Goal: Task Accomplishment & Management: Manage account settings

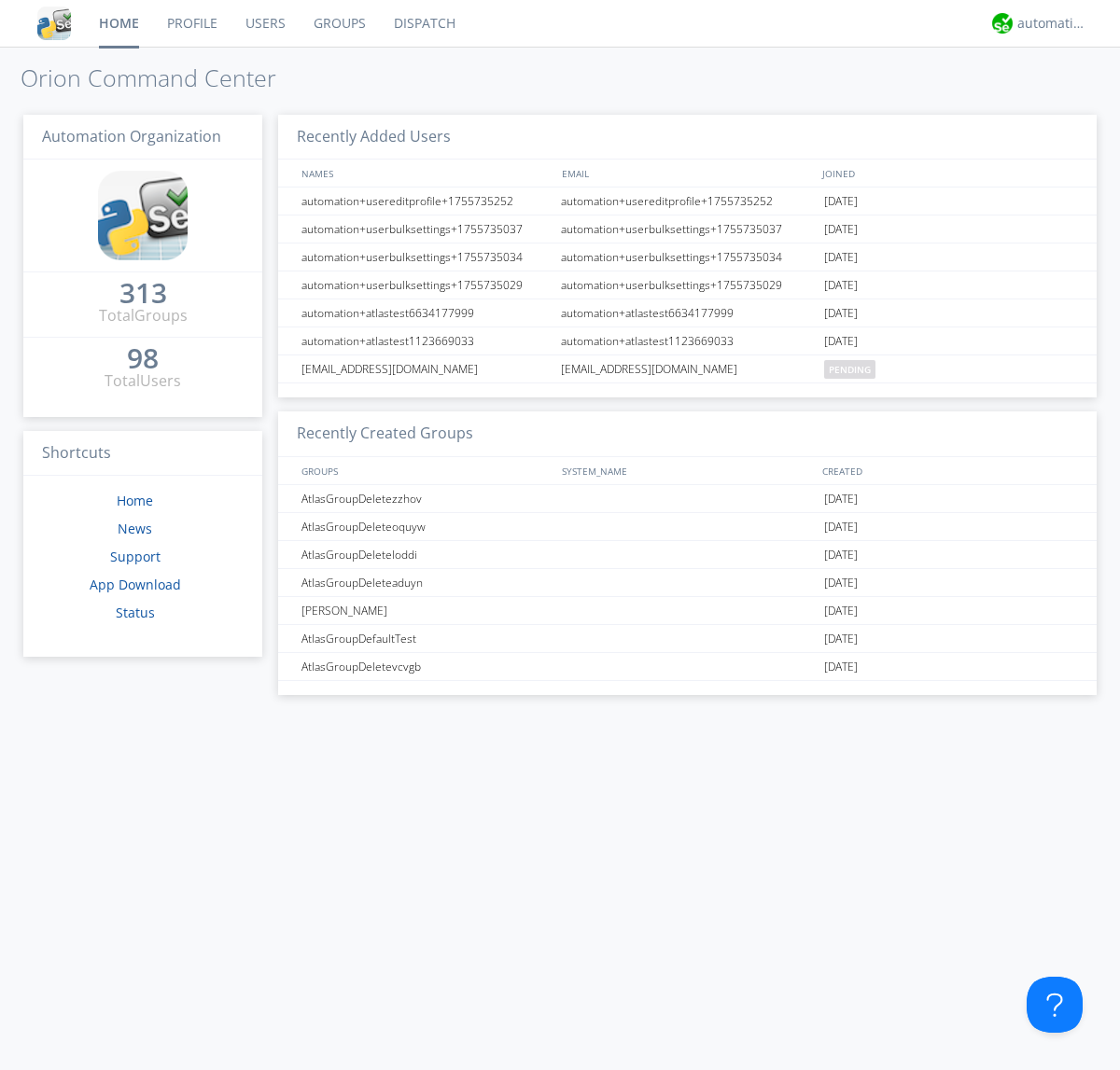
click at [337, 23] on link "Groups" at bounding box center [339, 23] width 80 height 47
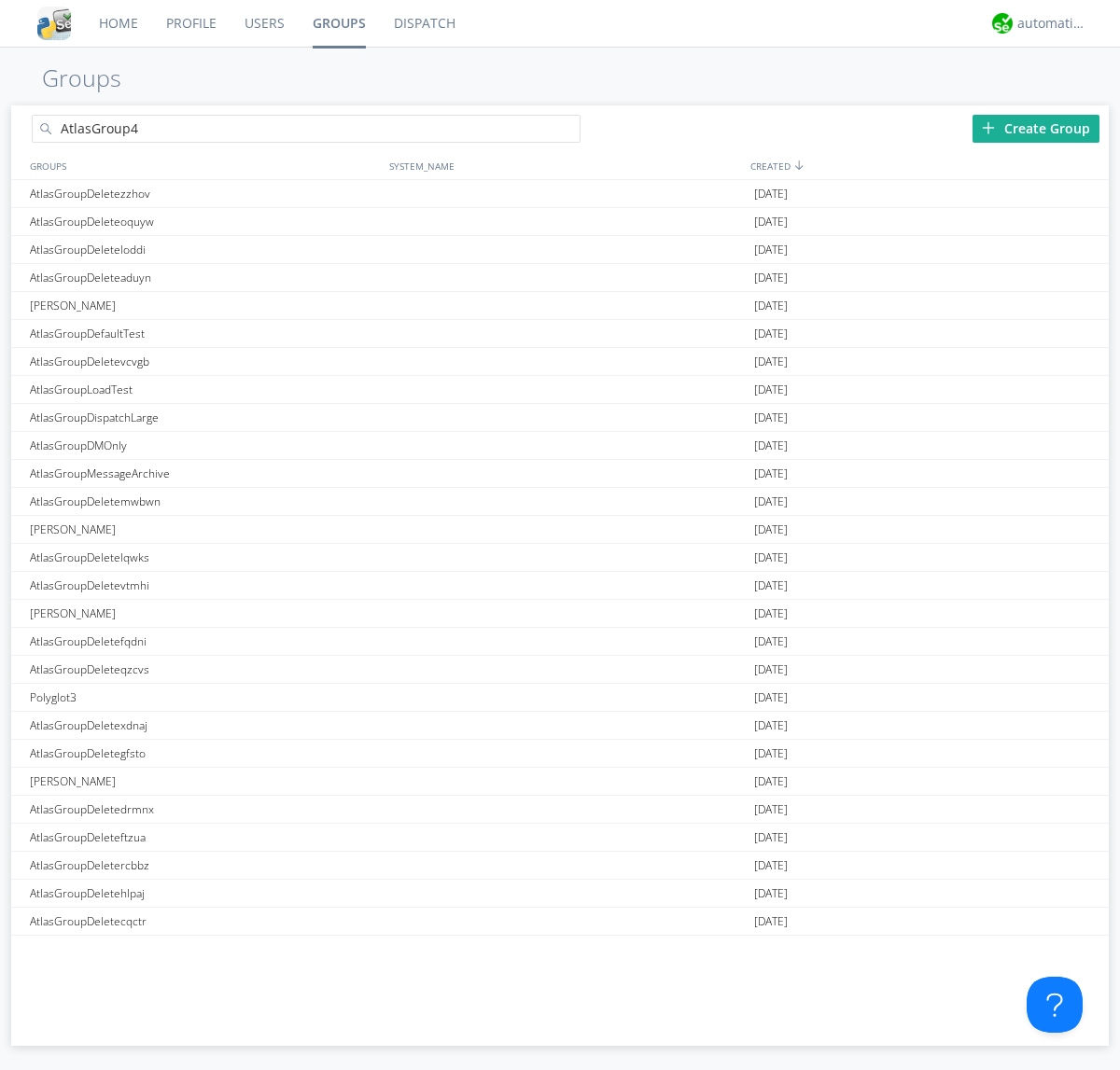
type input "AtlasGroup4"
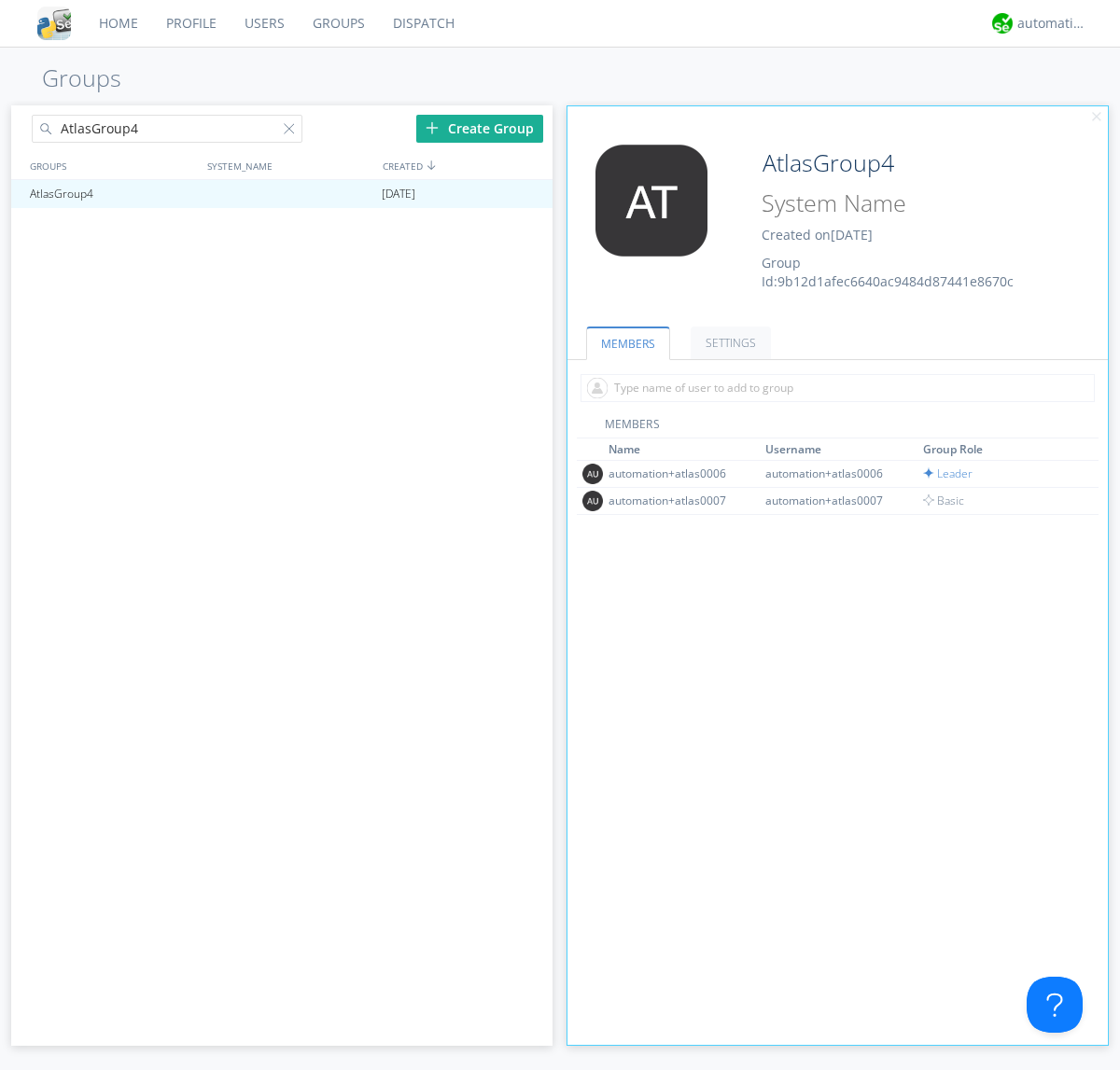
click at [728, 342] on link "SETTINGS" at bounding box center [731, 342] width 80 height 33
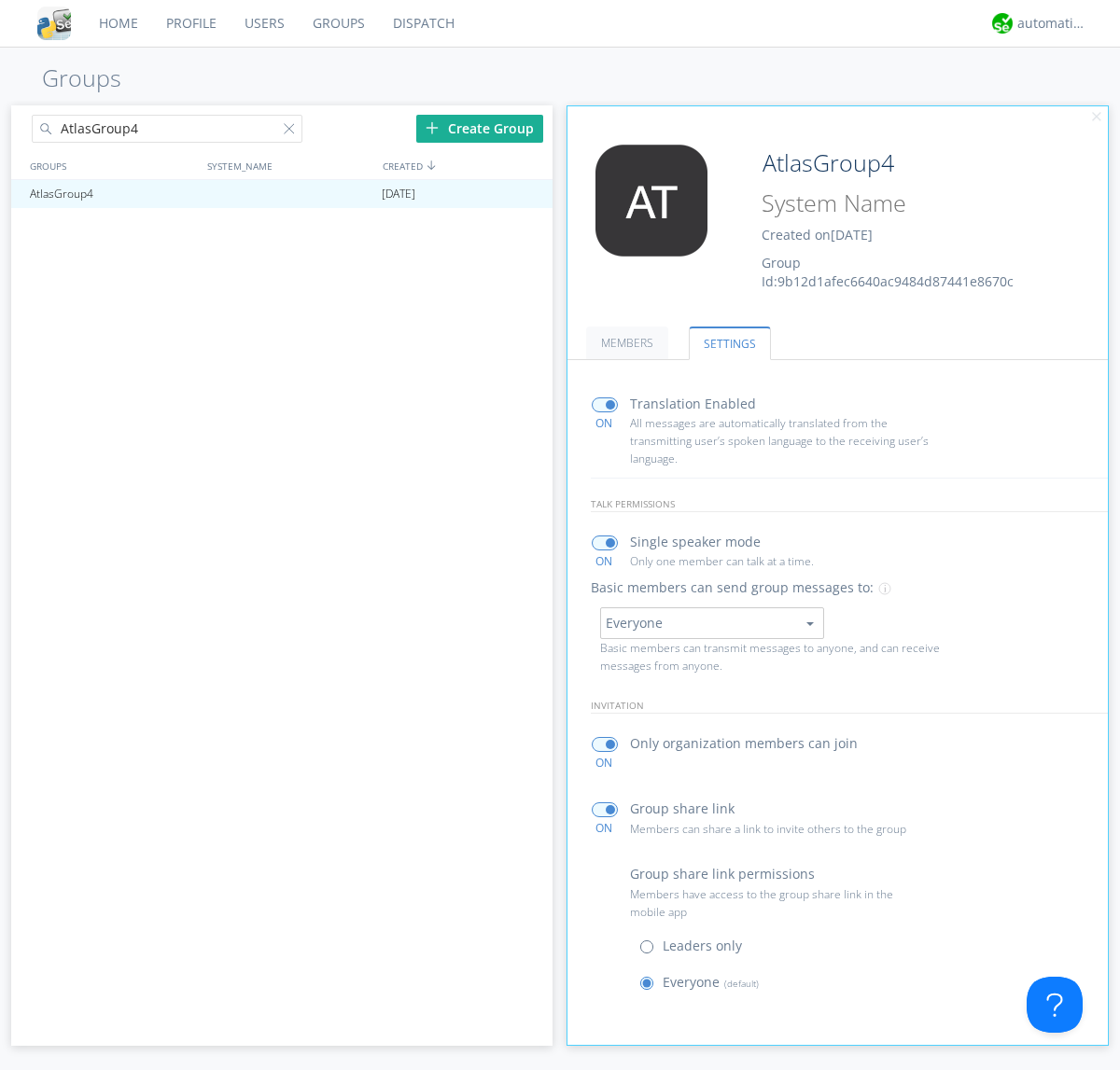
click at [711, 622] on button "Everyone" at bounding box center [712, 623] width 224 height 32
click at [0, 0] on link "Leaders only" at bounding box center [0, 0] width 0 height 0
click at [1047, 23] on div "automation+atlas" at bounding box center [1052, 23] width 70 height 19
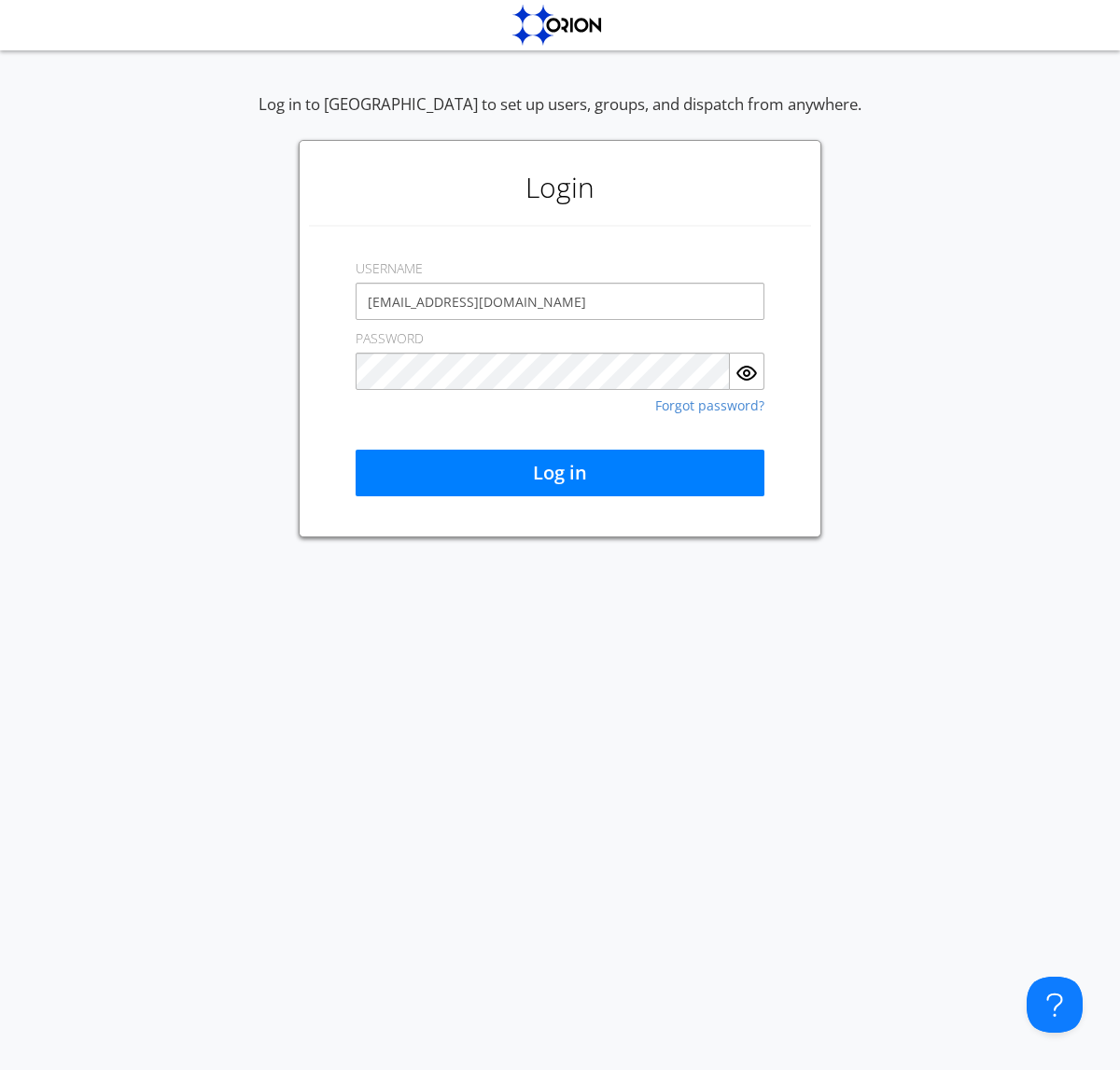
type input "[EMAIL_ADDRESS][DOMAIN_NAME]"
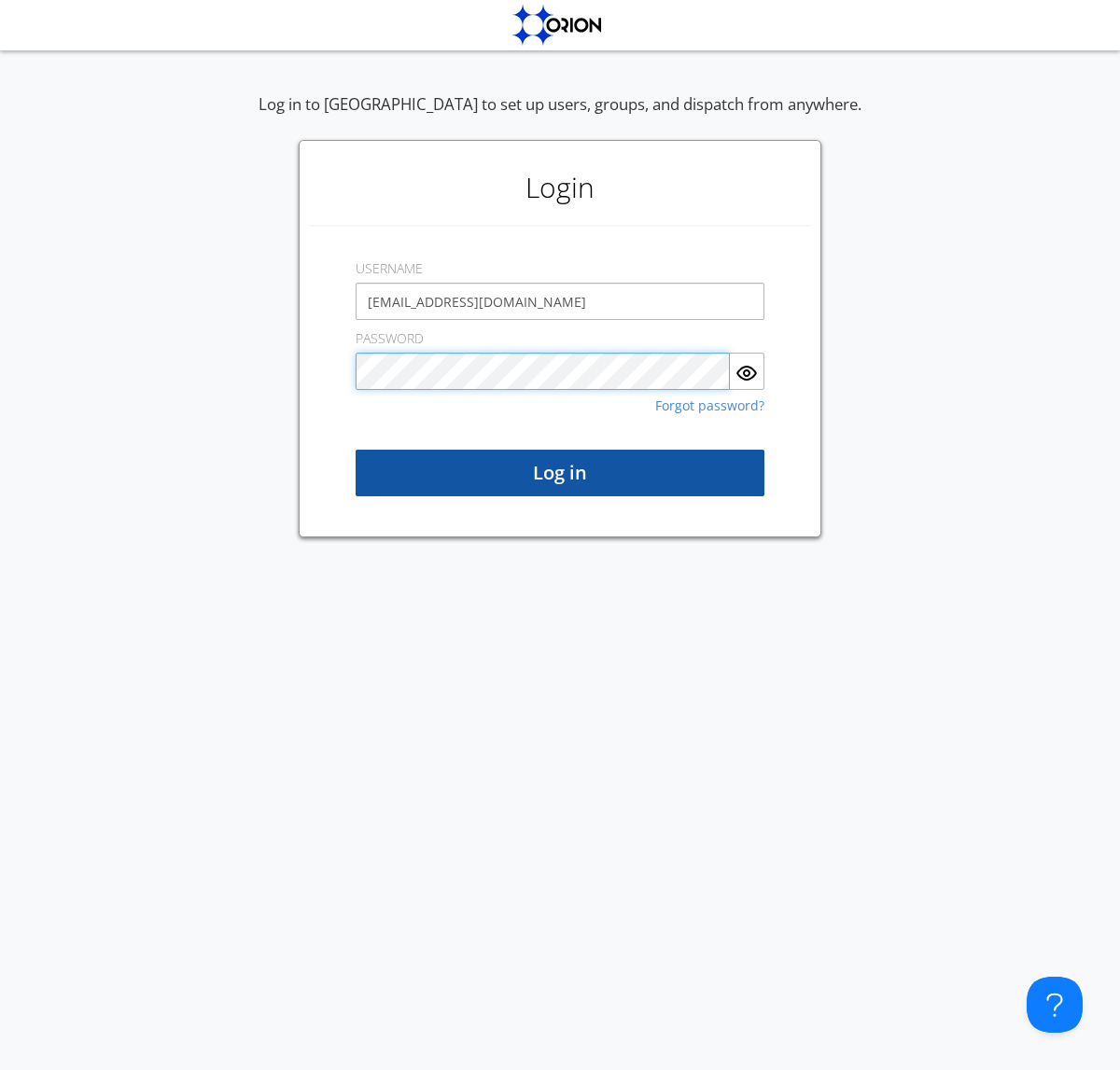
click at [560, 473] on button "Log in" at bounding box center [559, 473] width 409 height 47
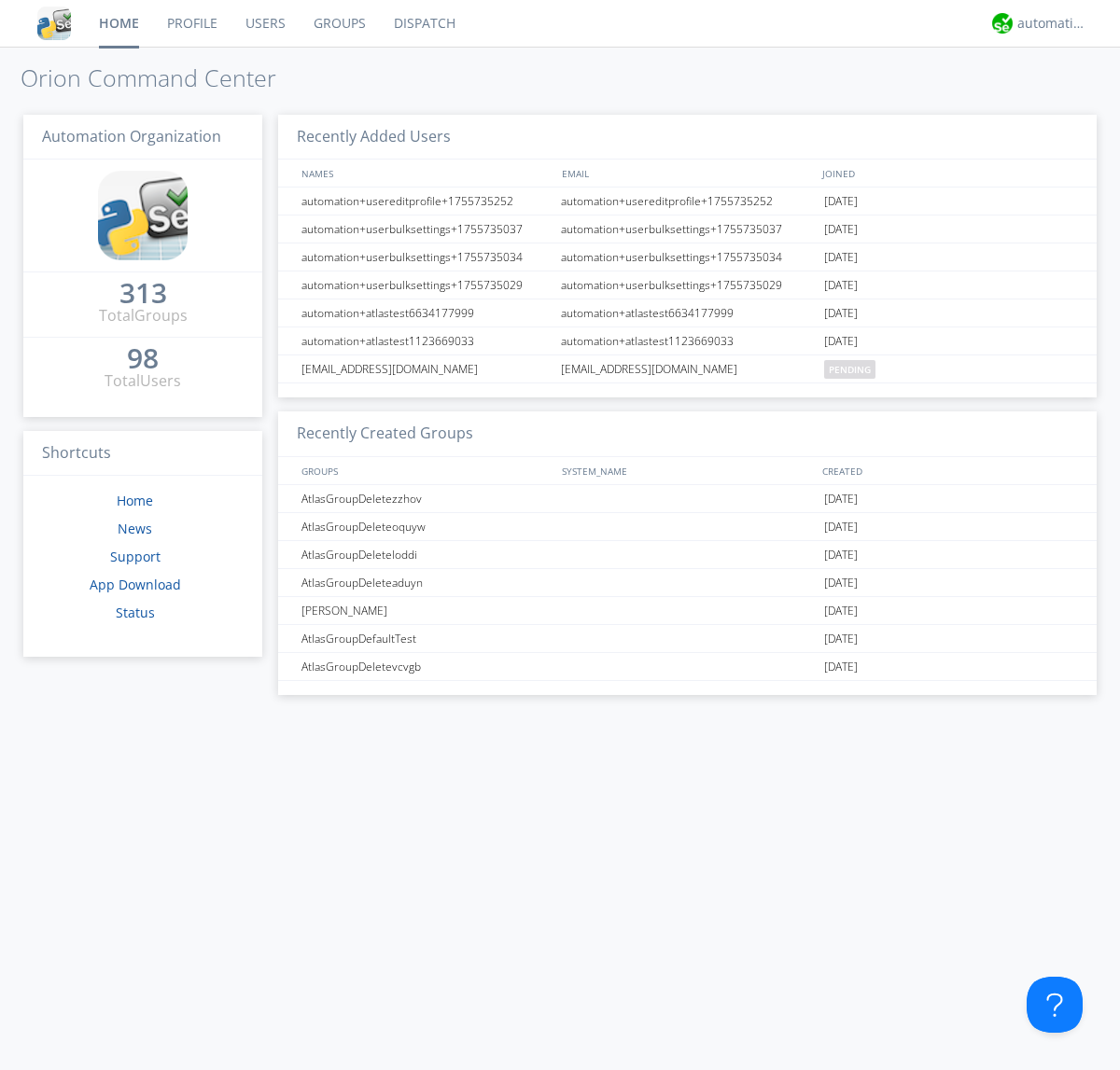
click at [337, 23] on link "Groups" at bounding box center [339, 23] width 80 height 47
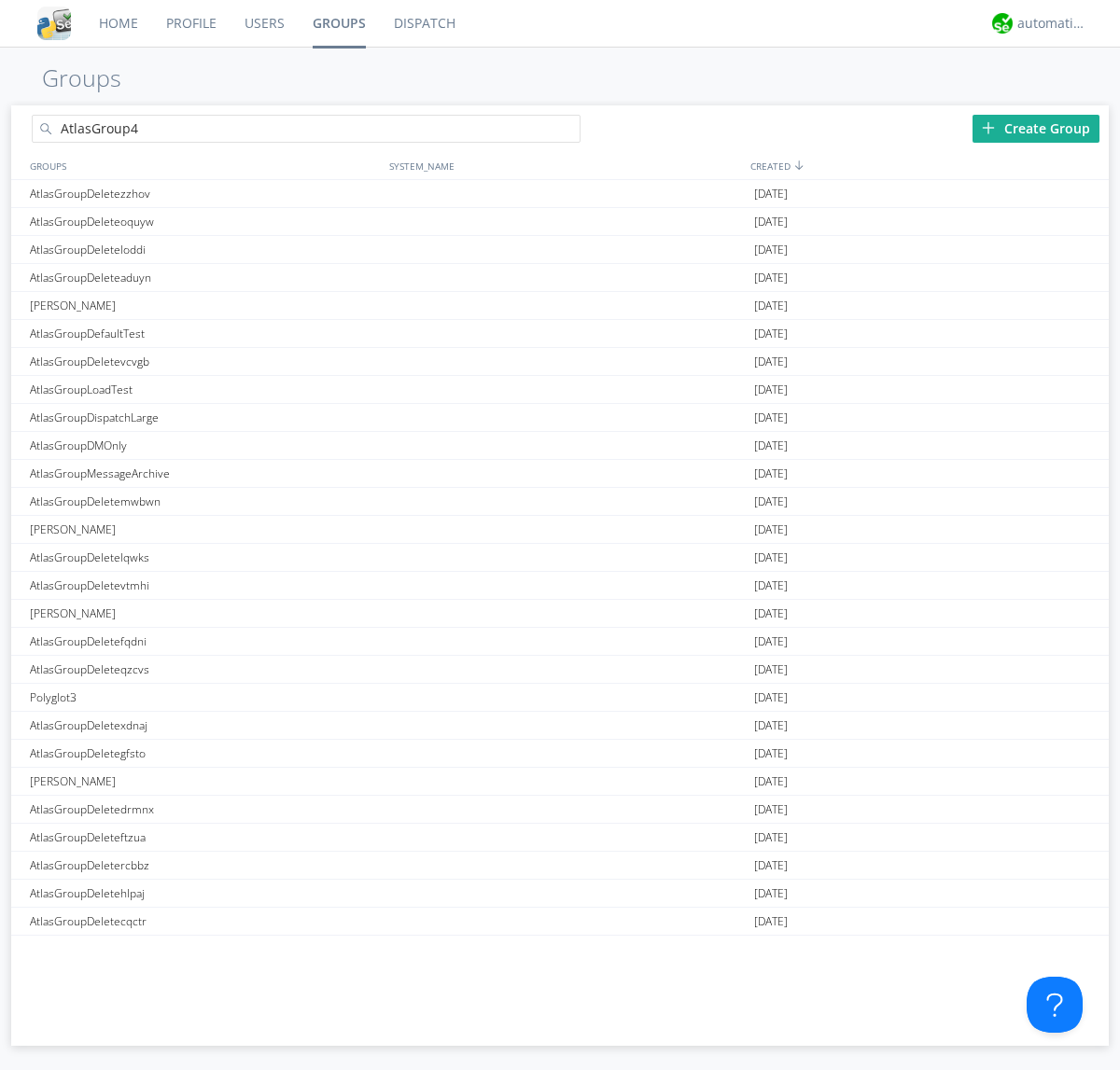
type input "AtlasGroup4"
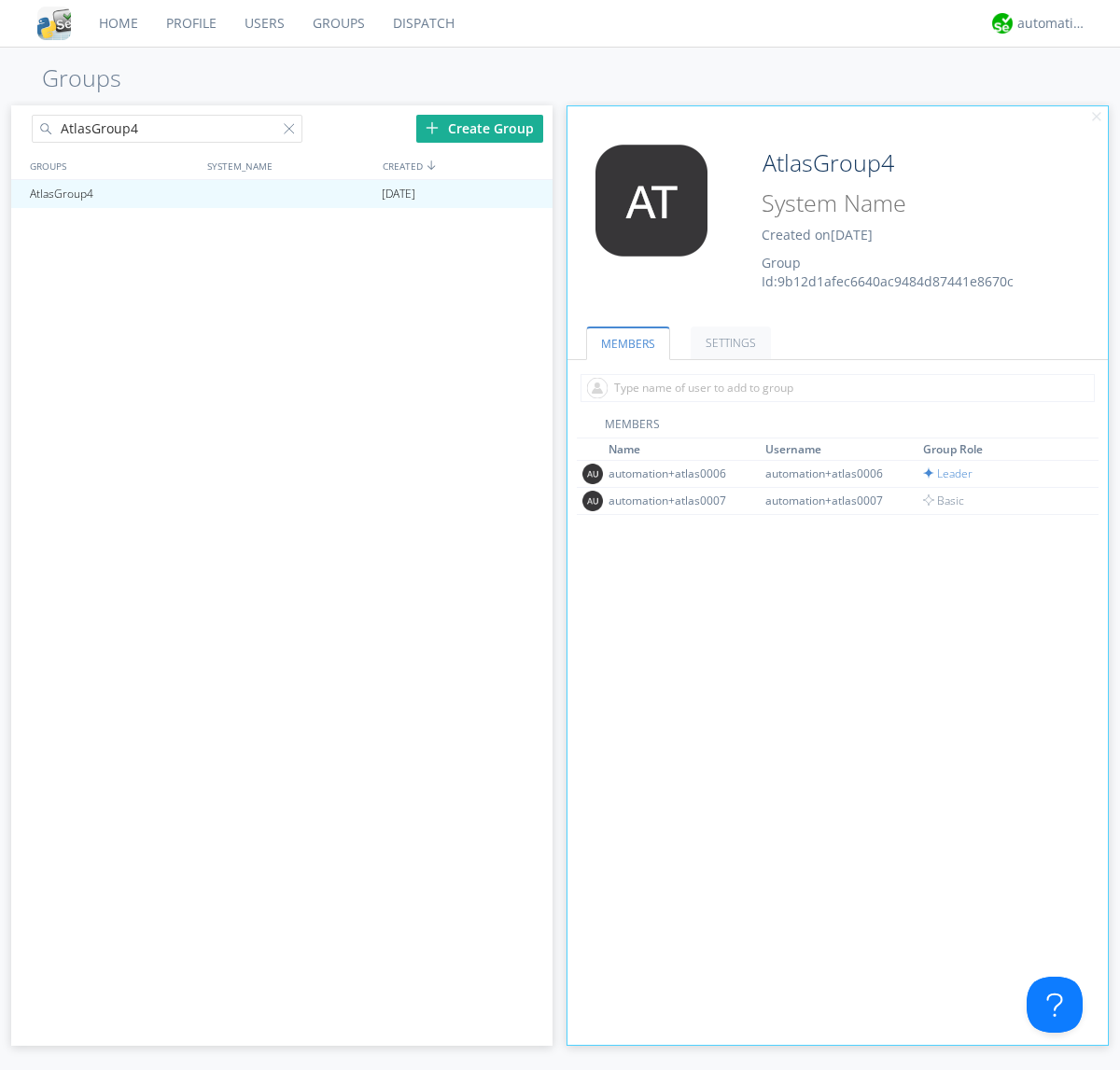
click at [728, 342] on link "SETTINGS" at bounding box center [731, 342] width 80 height 33
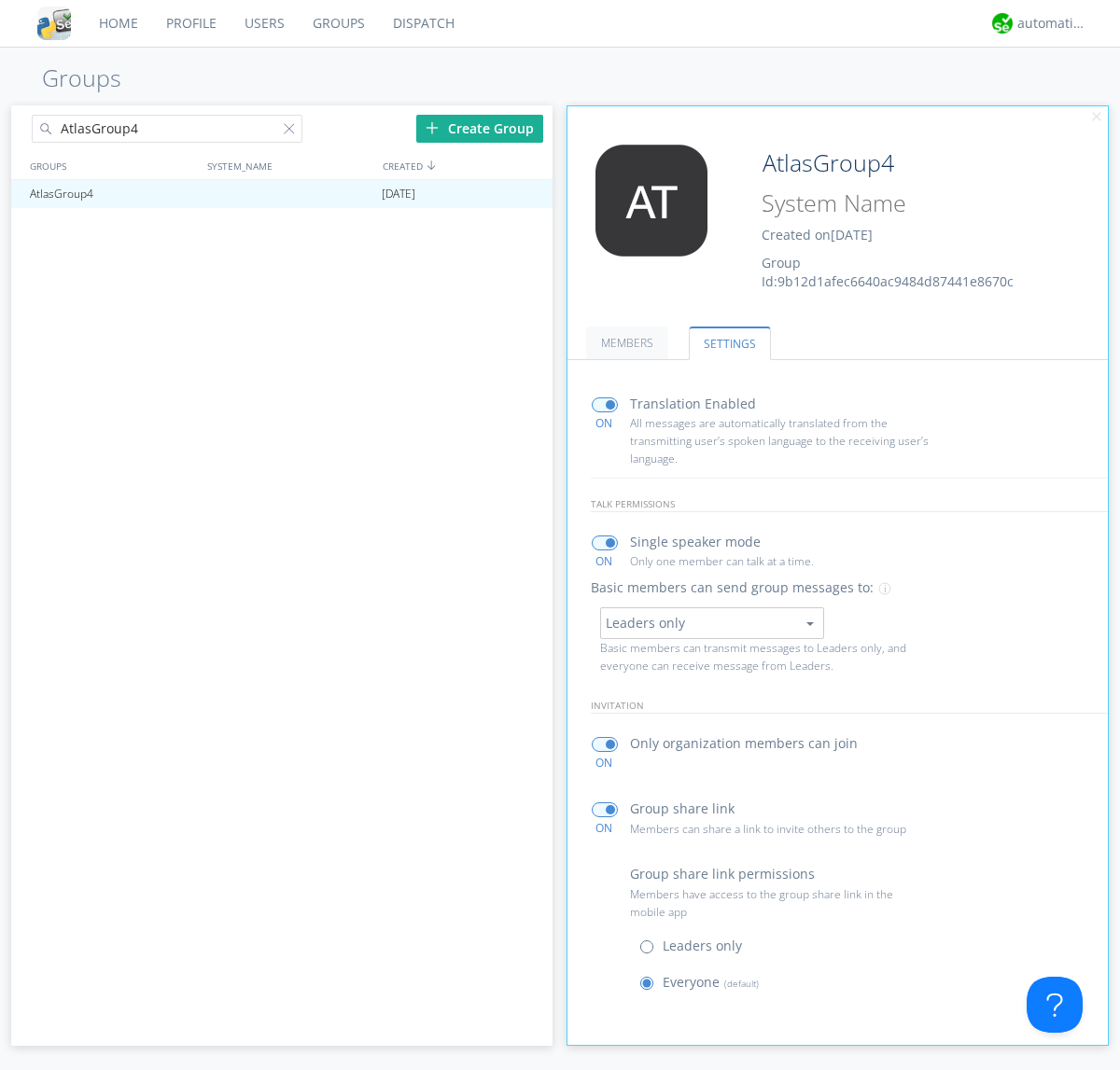
click at [711, 622] on button "Leaders only" at bounding box center [712, 623] width 224 height 32
click at [0, 0] on link "No One (Direct Messages Only)" at bounding box center [0, 0] width 0 height 0
click at [711, 622] on button "No One (Direct Messages Only)" at bounding box center [712, 623] width 224 height 32
click at [0, 0] on link "Everyone" at bounding box center [0, 0] width 0 height 0
click at [1047, 23] on div "automation+atlas" at bounding box center [1052, 23] width 70 height 19
